Goal: Task Accomplishment & Management: Complete application form

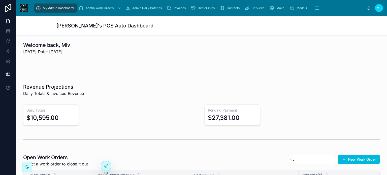
click at [178, 7] on span "Invoices" at bounding box center [180, 8] width 12 height 4
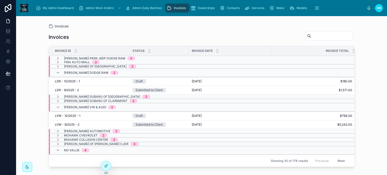
click at [59, 72] on icon at bounding box center [58, 73] width 4 height 4
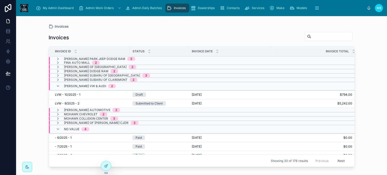
click at [57, 85] on icon at bounding box center [58, 86] width 4 height 4
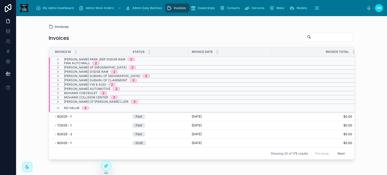
click at [63, 115] on span "- 6/2025 - 1" at bounding box center [63, 117] width 17 height 4
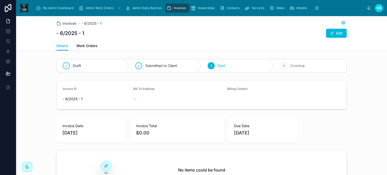
click at [54, 8] on span "My Admin Dashboard" at bounding box center [58, 8] width 31 height 4
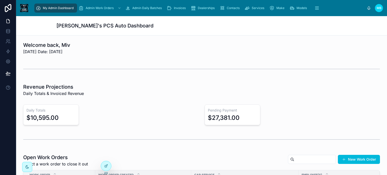
click at [181, 9] on span "Invoices" at bounding box center [180, 8] width 12 height 4
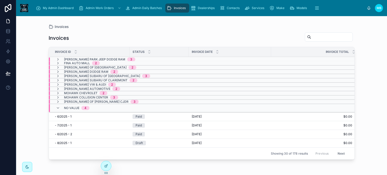
click at [58, 107] on icon at bounding box center [58, 108] width 4 height 4
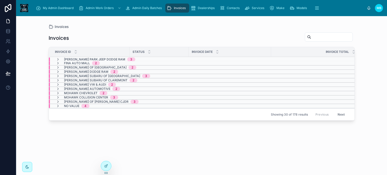
click at [57, 75] on icon at bounding box center [58, 76] width 4 height 4
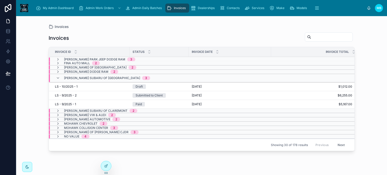
click at [150, 96] on div "Submitted to Client" at bounding box center [149, 95] width 27 height 5
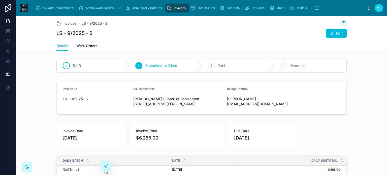
click at [0, 0] on icon at bounding box center [0, 0] width 0 height 0
click at [177, 10] on span "Invoices" at bounding box center [180, 8] width 12 height 4
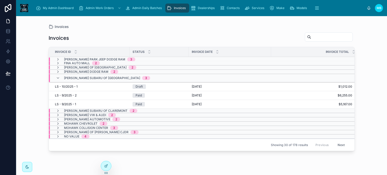
click at [56, 77] on icon at bounding box center [58, 78] width 4 height 4
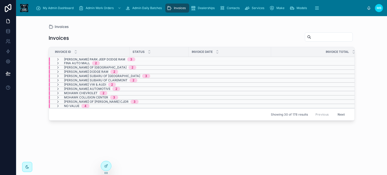
click at [57, 62] on icon at bounding box center [58, 63] width 4 height 4
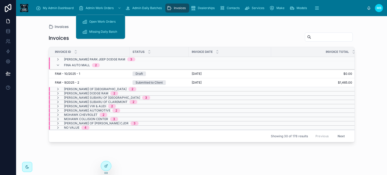
drag, startPoint x: 60, startPoint y: 7, endPoint x: 384, endPoint y: 85, distance: 333.4
click at [60, 7] on span "My Admin Dashboard" at bounding box center [58, 8] width 31 height 4
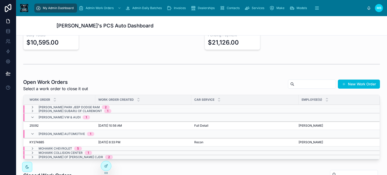
scroll to position [76, 0]
click at [352, 85] on button "New Work Order" at bounding box center [359, 83] width 42 height 9
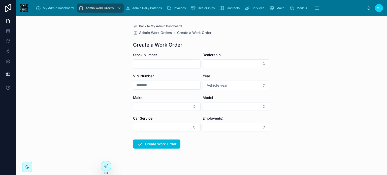
click at [153, 64] on input "text" at bounding box center [166, 64] width 67 height 7
type input "******"
click at [213, 62] on button "Select Button" at bounding box center [237, 64] width 68 height 9
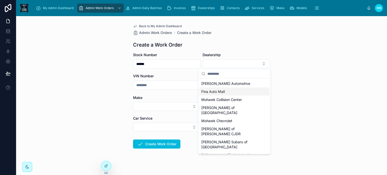
click at [215, 91] on span "Fina Auto Mall" at bounding box center [212, 91] width 23 height 5
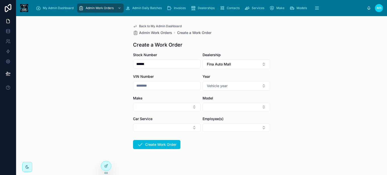
click at [151, 86] on input "text" at bounding box center [166, 85] width 67 height 7
type input "******"
click at [214, 87] on span "Vehicle year" at bounding box center [217, 85] width 21 height 5
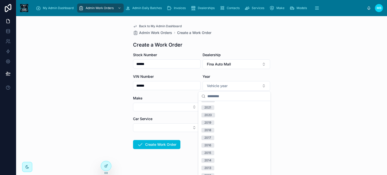
scroll to position [50, 0]
click at [211, 130] on div "2017" at bounding box center [208, 131] width 7 height 5
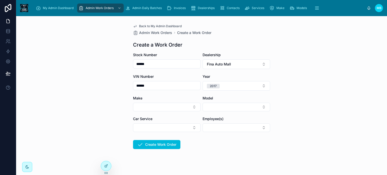
click at [135, 106] on button "Select Button" at bounding box center [167, 107] width 68 height 9
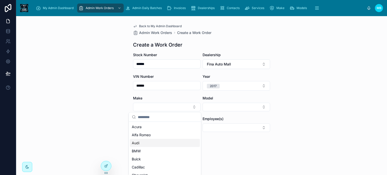
click at [136, 143] on span "Audi" at bounding box center [136, 143] width 8 height 5
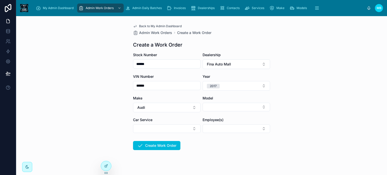
click at [215, 107] on button "Select Button" at bounding box center [237, 107] width 68 height 9
type input "**"
click at [204, 129] on span "A4" at bounding box center [203, 127] width 5 height 5
click at [169, 131] on button "Select Button" at bounding box center [167, 129] width 68 height 9
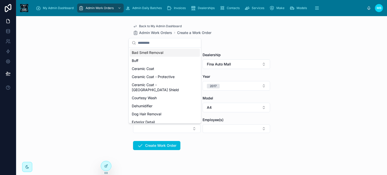
click at [142, 128] on button "Select Button" at bounding box center [167, 129] width 68 height 9
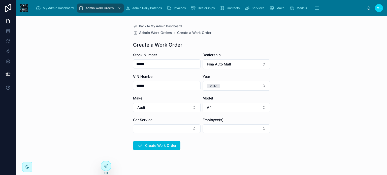
click at [142, 128] on button "Select Button" at bounding box center [167, 129] width 68 height 9
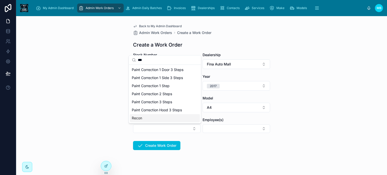
type input "***"
click at [140, 119] on span "Recon" at bounding box center [137, 118] width 10 height 5
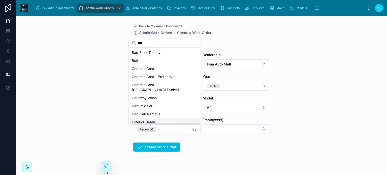
click at [231, 150] on form "Stock Number ****** Dealership Fina Auto Mall VIN Number ****** Year [DATE] Mak…" at bounding box center [201, 118] width 137 height 132
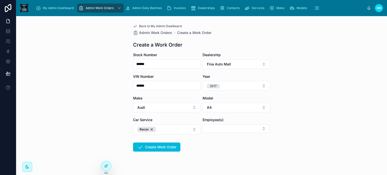
click at [229, 129] on button "Select Button" at bounding box center [237, 129] width 68 height 9
click at [214, 158] on span "[PERSON_NAME]" at bounding box center [215, 156] width 29 height 5
click at [316, 147] on div "Back to My Admin Dashboard Admin Work Orders Create a Work Order Create a Work …" at bounding box center [201, 95] width 371 height 159
click at [151, 146] on button "Create Work Order" at bounding box center [156, 147] width 47 height 9
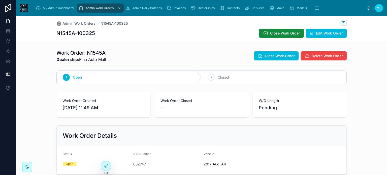
click at [48, 10] on span "My Admin Dashboard" at bounding box center [58, 8] width 31 height 4
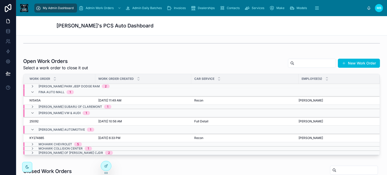
scroll to position [126, 0]
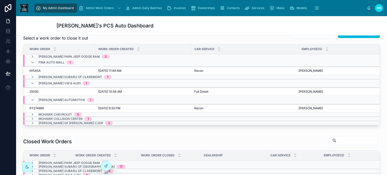
click at [0, 0] on span "Close" at bounding box center [0, 0] width 0 height 0
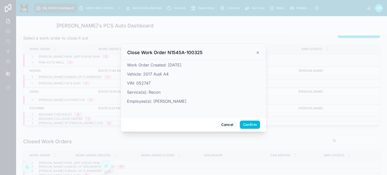
click at [249, 123] on button "Confirm" at bounding box center [250, 125] width 20 height 8
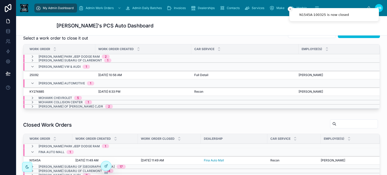
click at [289, 8] on icon "Close toast" at bounding box center [290, 9] width 3 height 3
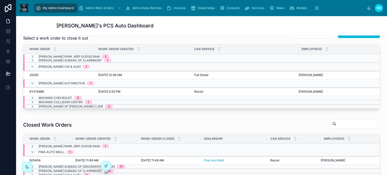
click at [33, 66] on icon at bounding box center [33, 67] width 4 height 4
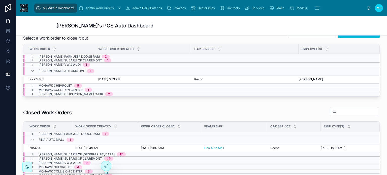
click at [33, 70] on icon at bounding box center [33, 71] width 4 height 4
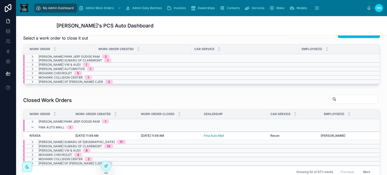
click at [33, 80] on icon at bounding box center [33, 82] width 4 height 4
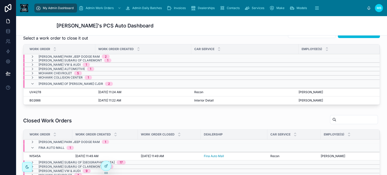
click at [32, 82] on icon at bounding box center [33, 84] width 4 height 4
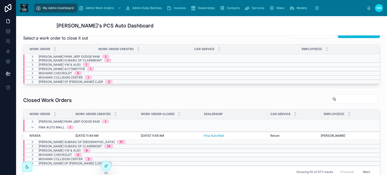
click at [32, 56] on icon at bounding box center [33, 57] width 4 height 4
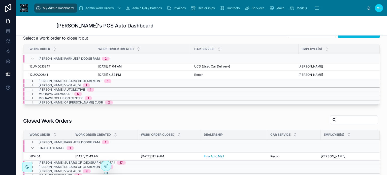
click at [31, 57] on icon at bounding box center [33, 59] width 4 height 4
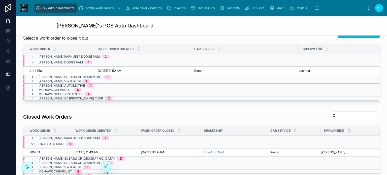
click at [32, 126] on div "Work Order" at bounding box center [47, 131] width 49 height 10
click at [33, 142] on icon at bounding box center [33, 144] width 4 height 4
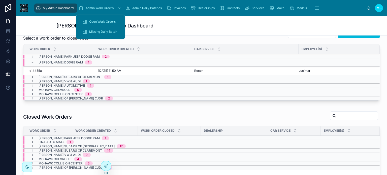
click at [99, 8] on span "Admin Work Orders" at bounding box center [100, 8] width 28 height 4
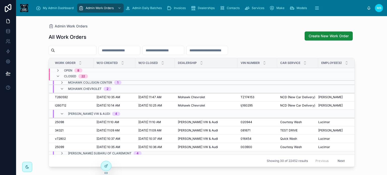
click at [174, 9] on span "Invoices" at bounding box center [180, 8] width 12 height 4
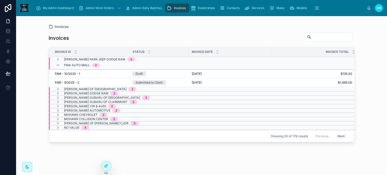
click at [57, 66] on icon at bounding box center [58, 65] width 4 height 4
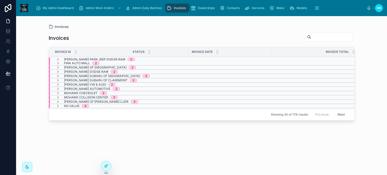
click at [57, 106] on icon at bounding box center [58, 106] width 4 height 4
